Goal: Information Seeking & Learning: Find specific fact

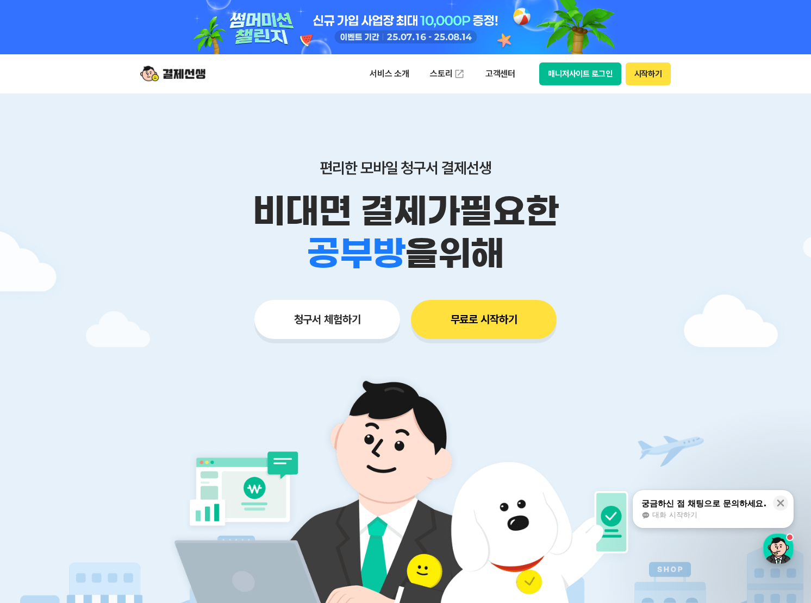
click at [651, 80] on button "시작하기" at bounding box center [647, 73] width 45 height 23
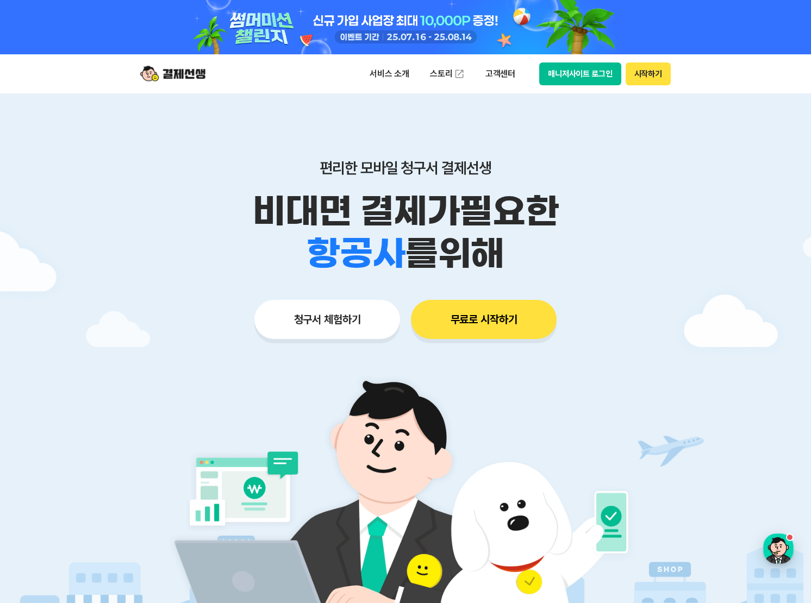
click at [190, 78] on img at bounding box center [172, 74] width 65 height 21
click at [482, 74] on p "고객센터" at bounding box center [500, 74] width 45 height 20
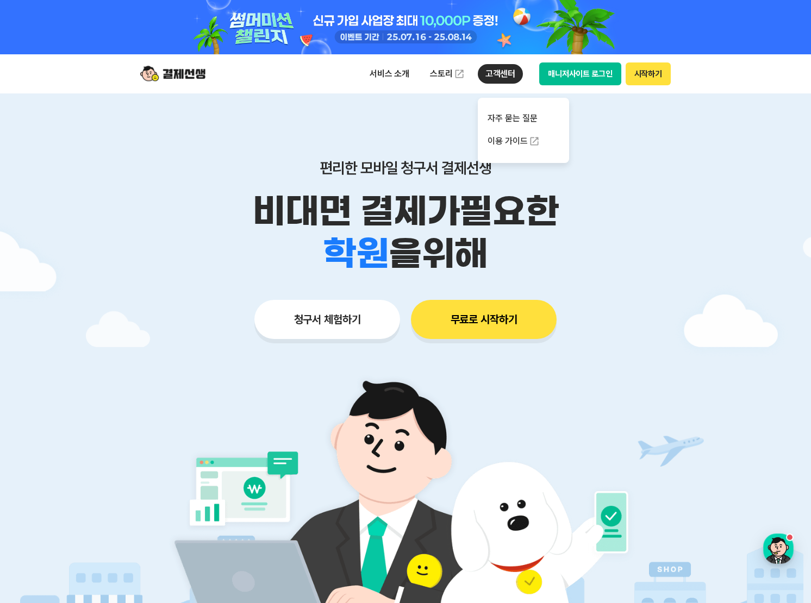
click at [490, 74] on p "고객센터" at bounding box center [500, 74] width 45 height 20
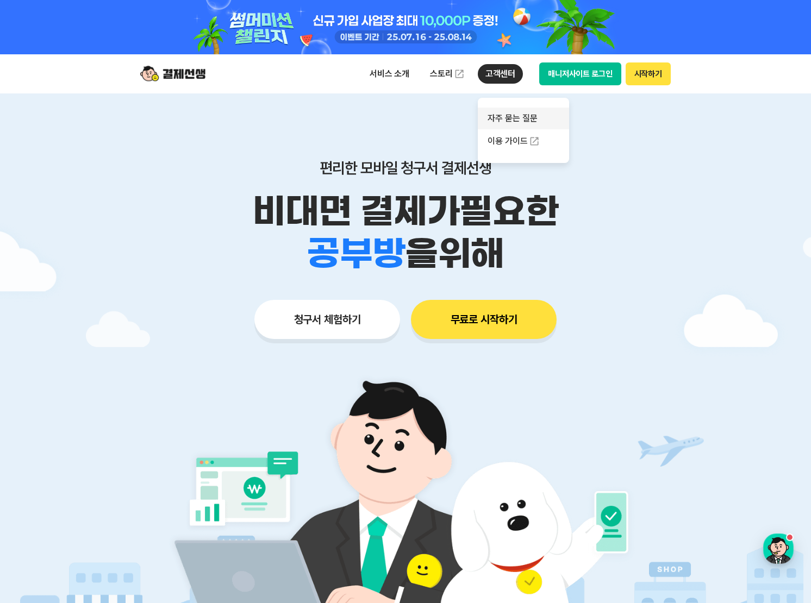
click at [506, 121] on link "자주 묻는 질문" at bounding box center [523, 119] width 91 height 22
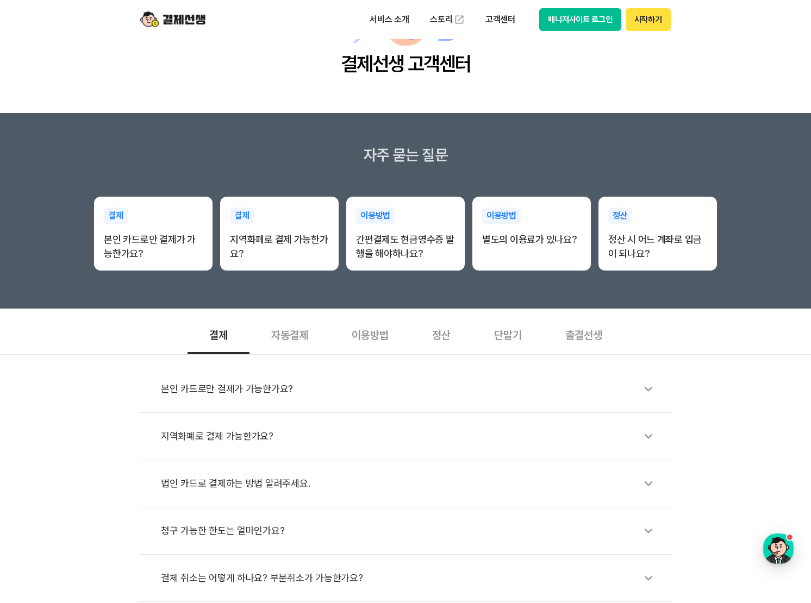
scroll to position [54, 0]
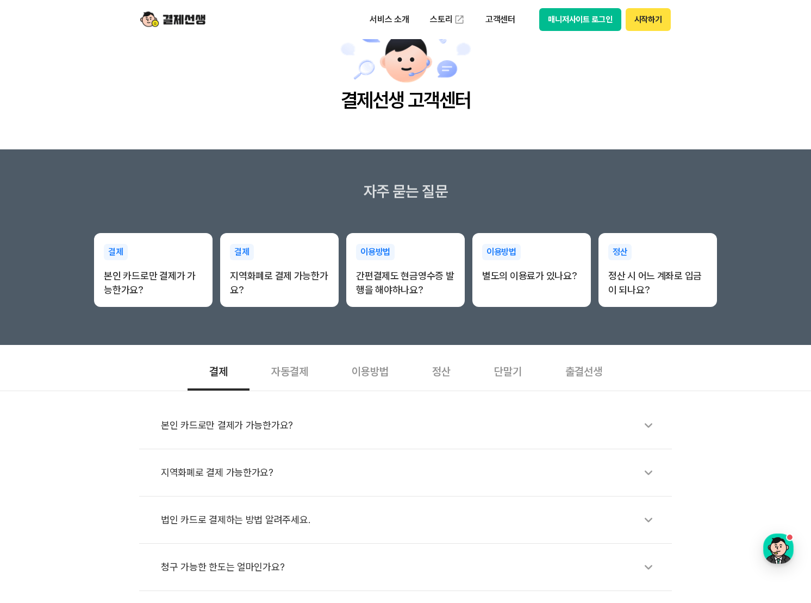
click at [653, 21] on button "시작하기" at bounding box center [647, 19] width 45 height 23
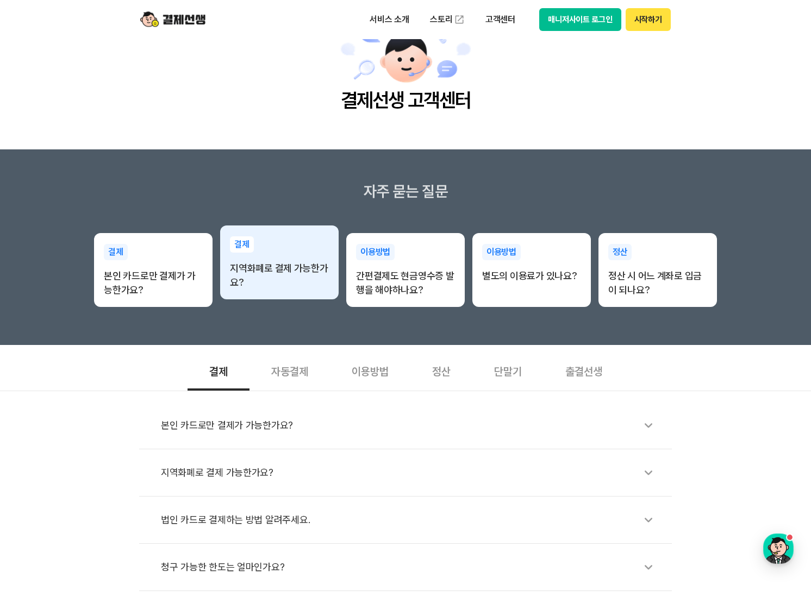
click at [292, 274] on p "지역화폐로 결제 가능한가요?" at bounding box center [279, 275] width 99 height 28
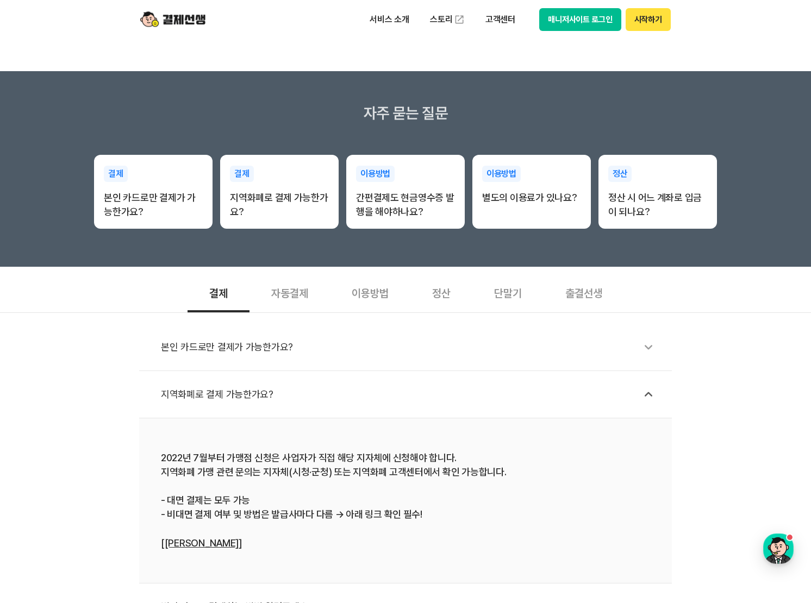
scroll to position [0, 0]
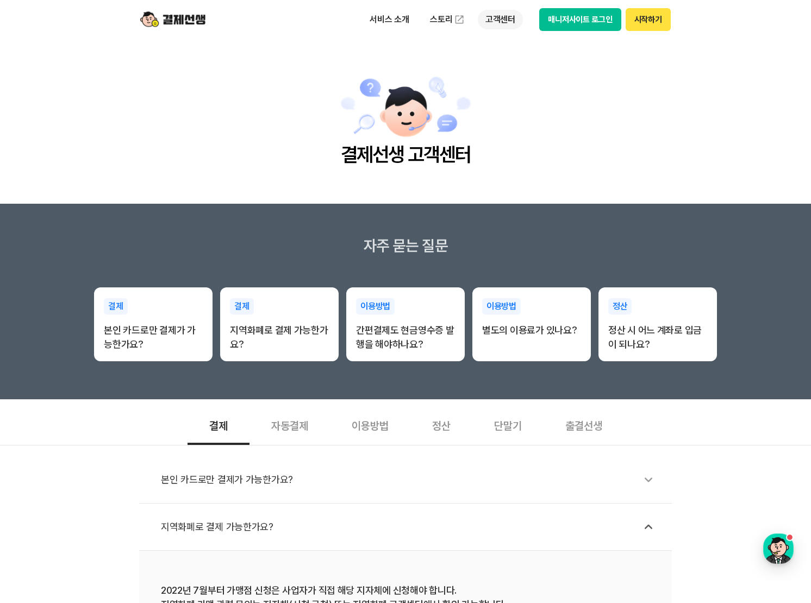
click at [485, 17] on p "고객센터" at bounding box center [500, 20] width 45 height 20
click at [577, 24] on button "매니저사이트 로그인" at bounding box center [580, 19] width 82 height 23
